Goal: Information Seeking & Learning: Learn about a topic

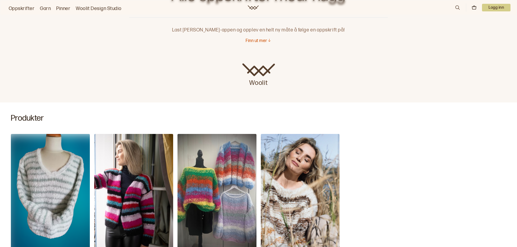
scroll to position [81, 0]
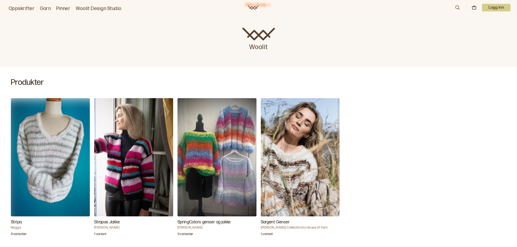
click at [183, 234] on p "3 varianter" at bounding box center [185, 234] width 16 height 5
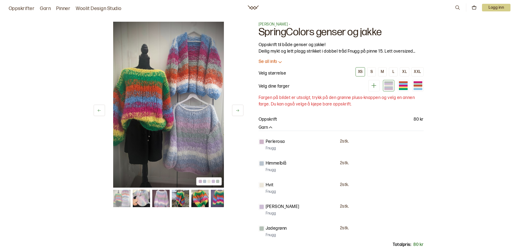
click at [192, 145] on img at bounding box center [168, 105] width 111 height 166
click at [162, 200] on img at bounding box center [160, 198] width 17 height 17
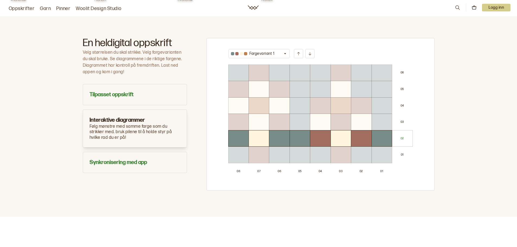
scroll to position [326, 0]
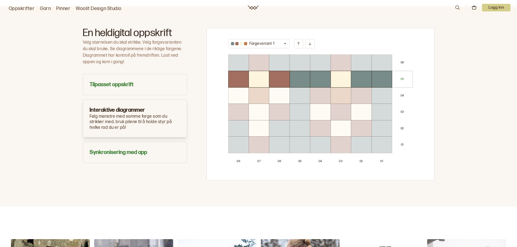
click at [130, 108] on h3 "Interaktive diagrammer" at bounding box center [135, 110] width 91 height 8
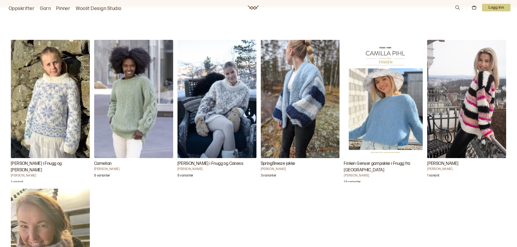
scroll to position [515, 0]
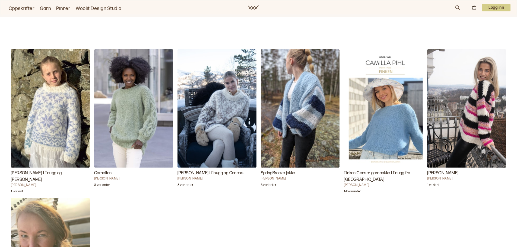
click at [102, 172] on h3 "Carnelian" at bounding box center [133, 173] width 79 height 7
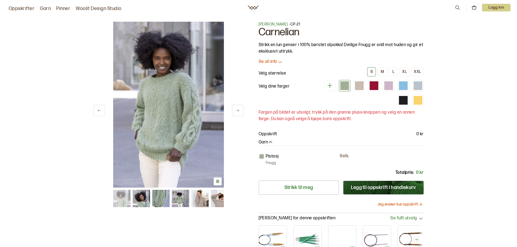
click at [117, 198] on img at bounding box center [121, 198] width 17 height 17
click at [148, 201] on img at bounding box center [141, 198] width 17 height 17
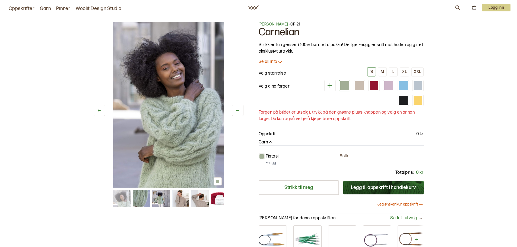
click at [162, 199] on img at bounding box center [160, 198] width 17 height 17
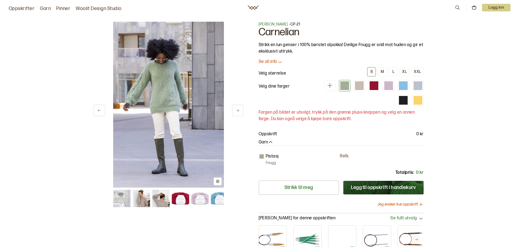
click at [161, 202] on img at bounding box center [160, 198] width 17 height 17
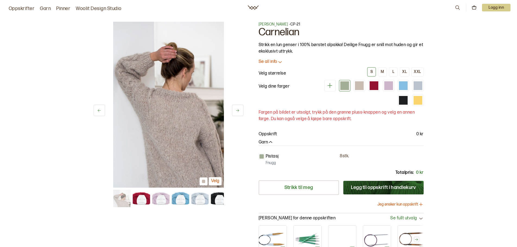
click at [144, 200] on img at bounding box center [140, 198] width 17 height 17
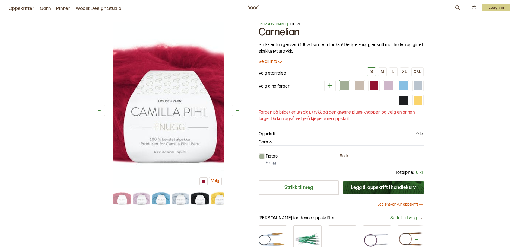
click at [121, 200] on img at bounding box center [121, 198] width 17 height 17
click at [98, 109] on icon at bounding box center [99, 111] width 4 height 4
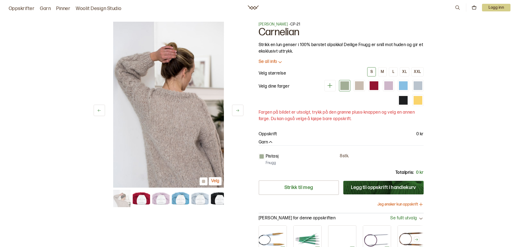
click at [98, 109] on icon at bounding box center [99, 111] width 4 height 4
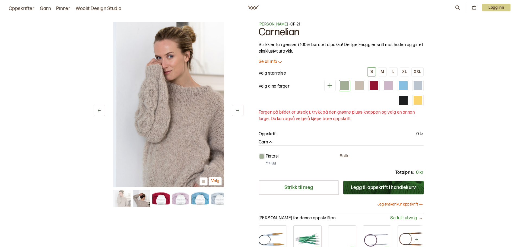
click at [98, 109] on icon at bounding box center [99, 111] width 4 height 4
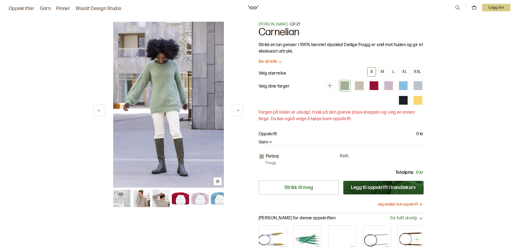
click at [98, 109] on icon at bounding box center [99, 111] width 4 height 4
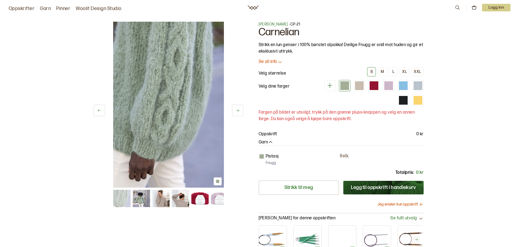
click at [98, 109] on icon at bounding box center [99, 111] width 4 height 4
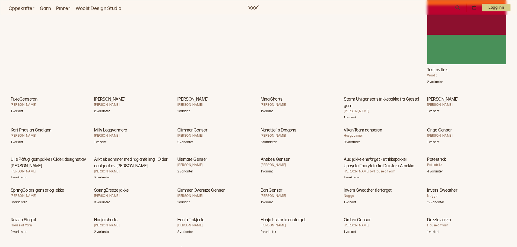
scroll to position [4856, 0]
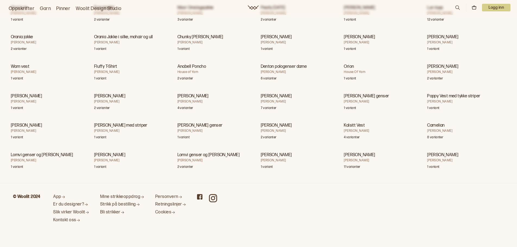
scroll to position [20428, 0]
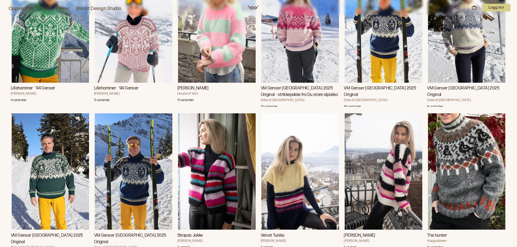
click at [232, 83] on img "Kari Genser" at bounding box center [217, 24] width 78 height 116
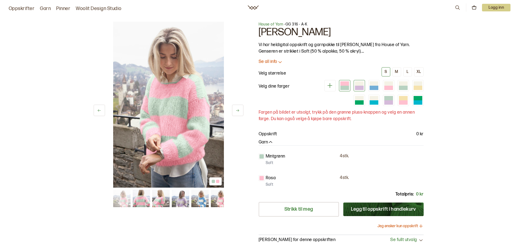
click at [360, 84] on div at bounding box center [359, 83] width 9 height 4
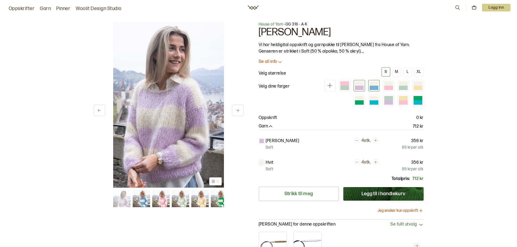
click at [373, 89] on div at bounding box center [374, 88] width 9 height 4
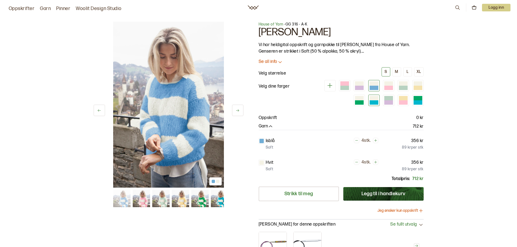
click at [374, 101] on div at bounding box center [374, 102] width 9 height 4
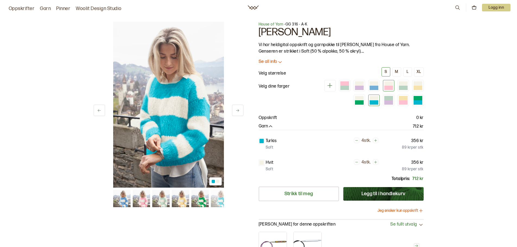
click at [388, 88] on div at bounding box center [388, 88] width 9 height 4
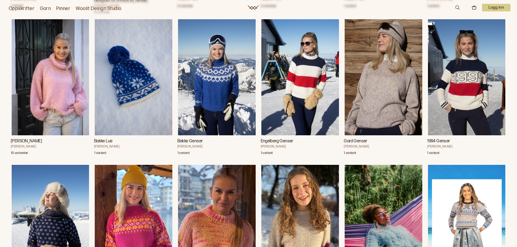
scroll to position [21410, 0]
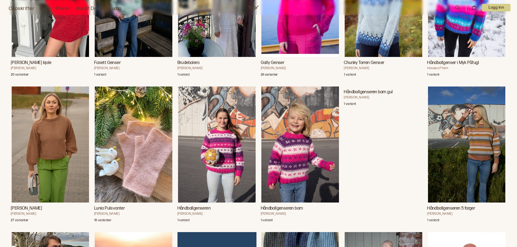
scroll to position [24421, 0]
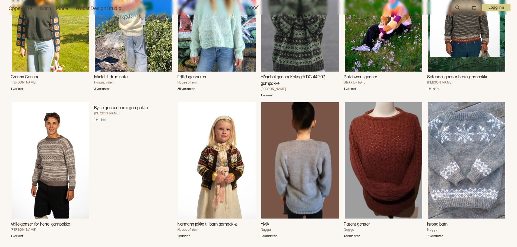
scroll to position [25727, 0]
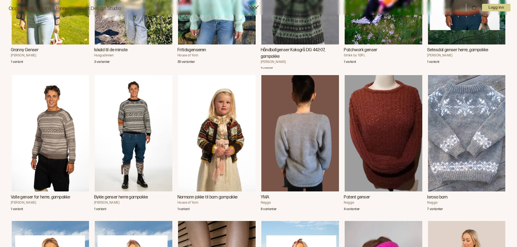
click at [196, 53] on h3 "Fritidsgenseren" at bounding box center [216, 50] width 79 height 7
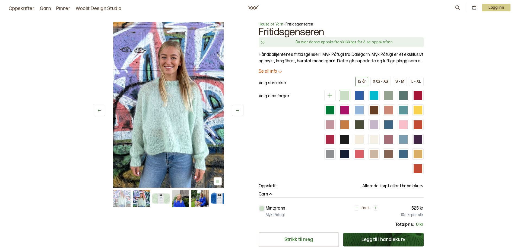
click at [279, 71] on icon at bounding box center [279, 71] width 5 height 5
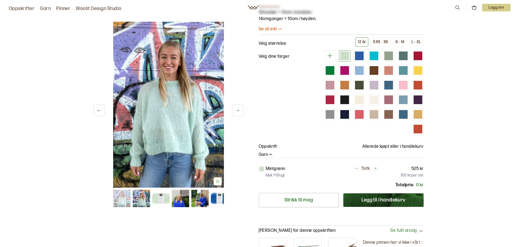
scroll to position [244, 0]
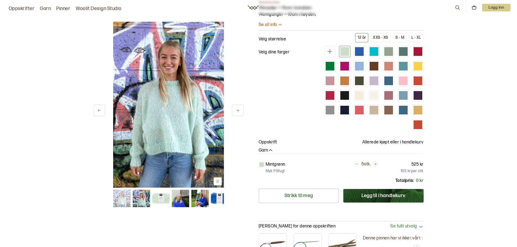
click at [473, 9] on icon at bounding box center [474, 7] width 5 height 5
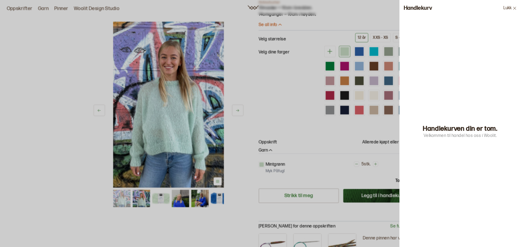
click at [509, 8] on button "Lukk" at bounding box center [510, 8] width 22 height 16
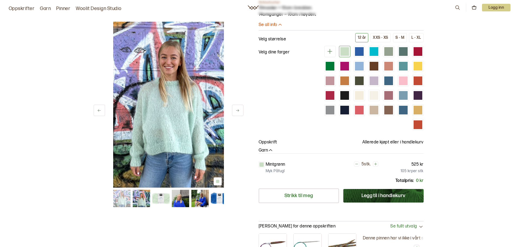
click at [26, 8] on link "Oppskrifter" at bounding box center [22, 9] width 26 height 8
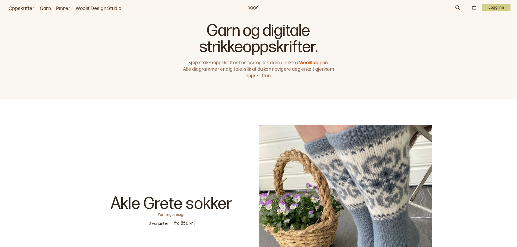
click at [26, 8] on link "Oppskrifter" at bounding box center [22, 9] width 26 height 8
click at [502, 7] on p "Logg inn" at bounding box center [496, 8] width 28 height 8
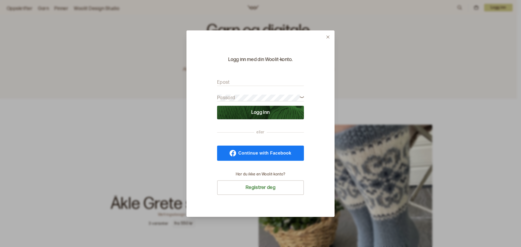
type input "annegskaug@gmail.com"
click at [262, 110] on button "Logg inn" at bounding box center [260, 113] width 87 height 14
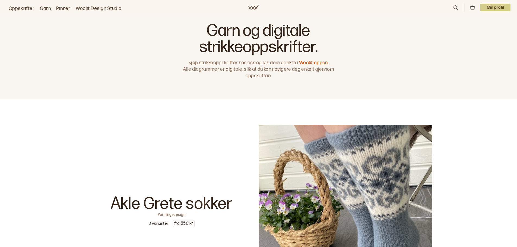
click at [470, 7] on icon at bounding box center [472, 7] width 5 height 5
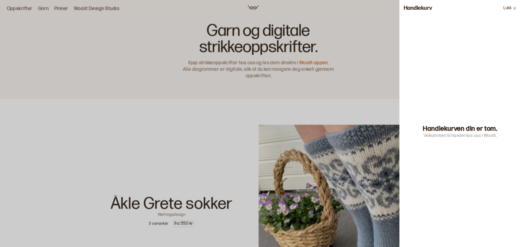
click at [25, 10] on div at bounding box center [260, 123] width 521 height 247
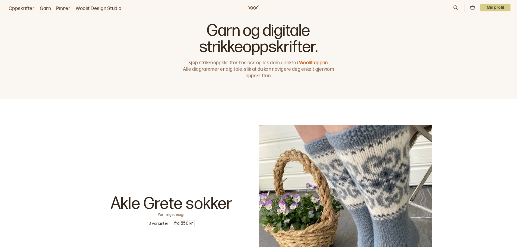
click at [24, 7] on link "Oppskrifter" at bounding box center [22, 9] width 26 height 8
click at [498, 6] on p "Min profil" at bounding box center [495, 8] width 30 height 8
click at [473, 20] on span "Profil" at bounding box center [477, 21] width 10 height 5
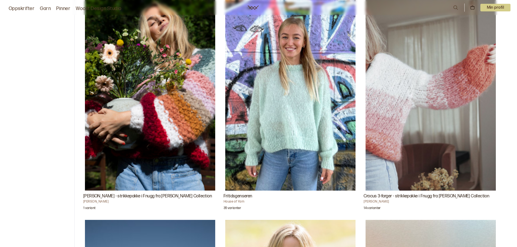
scroll to position [615, 0]
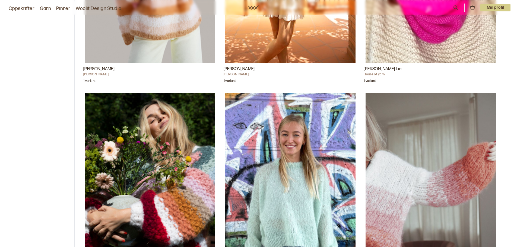
click at [95, 9] on link "Woolit Design Studio" at bounding box center [99, 9] width 46 height 8
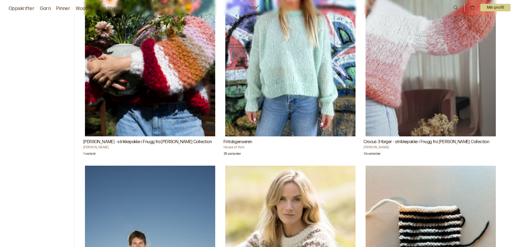
scroll to position [615, 0]
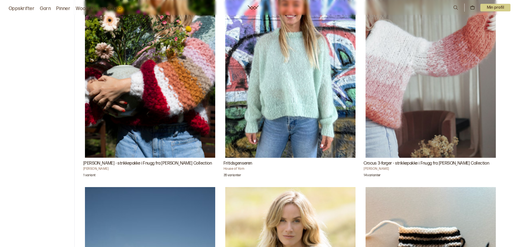
click at [236, 162] on h3 "Fritidsgenseren" at bounding box center [291, 163] width 134 height 7
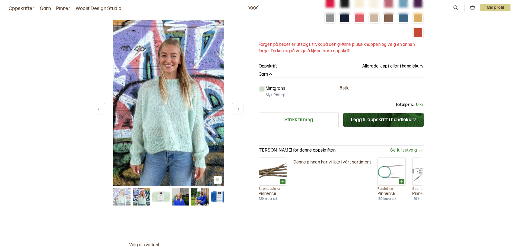
scroll to position [136, 0]
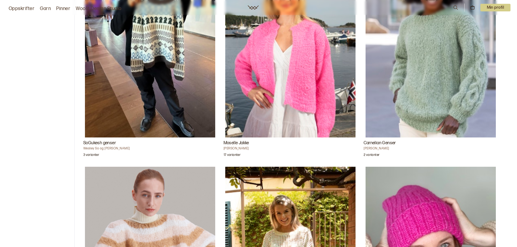
scroll to position [398, 0]
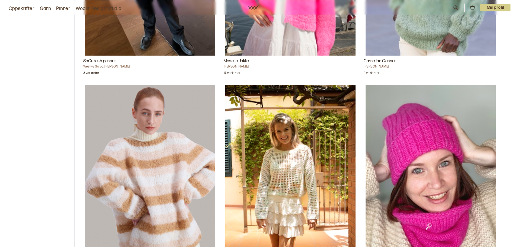
click at [157, 185] on img "Alma genser" at bounding box center [150, 182] width 130 height 195
